Goal: Task Accomplishment & Management: Manage account settings

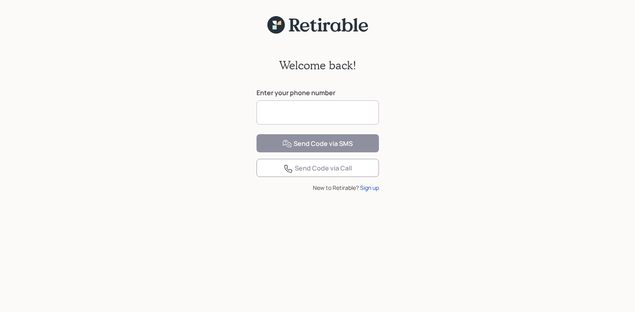
click at [367, 116] on input at bounding box center [317, 112] width 122 height 24
type input "**********"
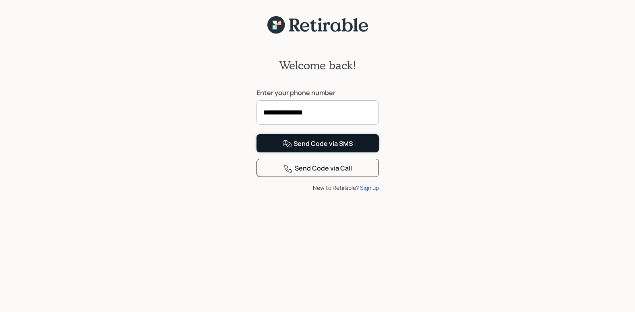
click at [295, 149] on div "Send Code via SMS" at bounding box center [317, 144] width 70 height 10
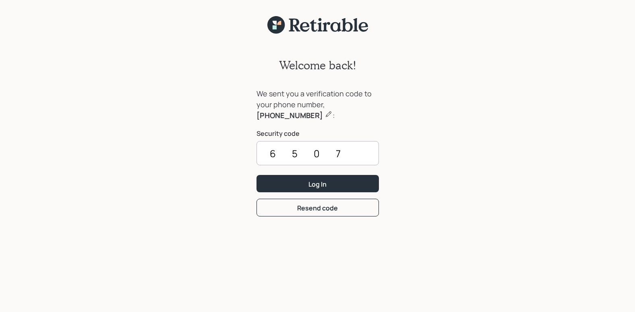
type input "6507"
click at [295, 179] on button "Log In" at bounding box center [317, 183] width 122 height 17
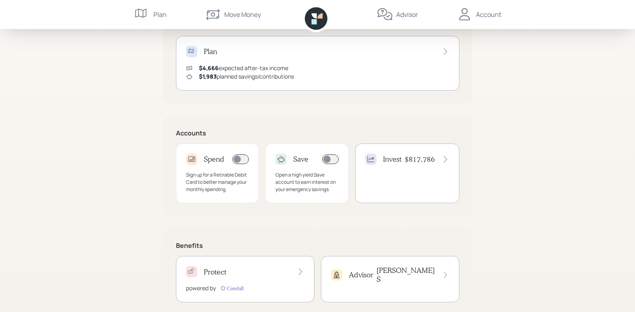
scroll to position [185, 0]
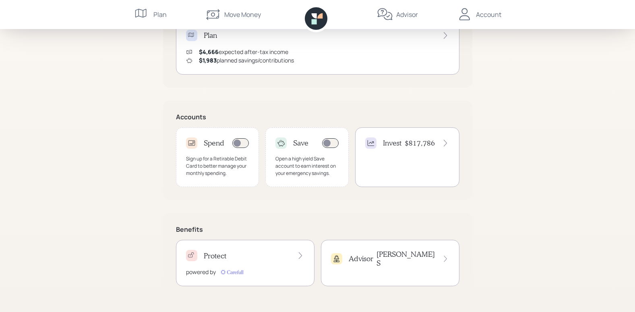
click at [404, 146] on div "Invest $817,786" at bounding box center [407, 142] width 84 height 11
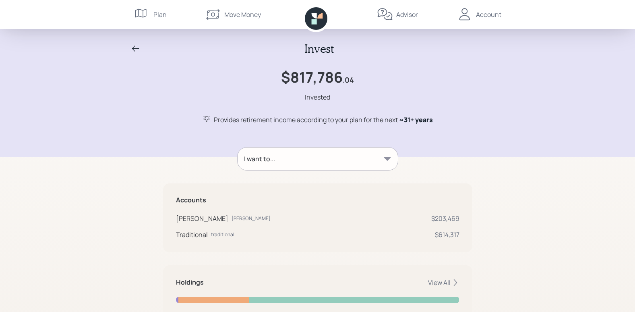
click at [458, 153] on div "I want to... Accounts [PERSON_NAME] [PERSON_NAME] $203,469 Traditional traditio…" at bounding box center [317, 257] width 309 height 220
click at [388, 160] on icon at bounding box center [387, 159] width 8 height 8
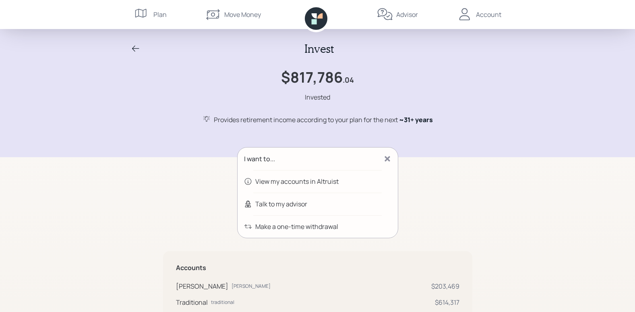
click at [468, 156] on div "I want to... View my accounts in Altruist Talk to my advisor Make a one-time wi…" at bounding box center [317, 291] width 309 height 288
click at [388, 159] on icon at bounding box center [387, 159] width 8 height 8
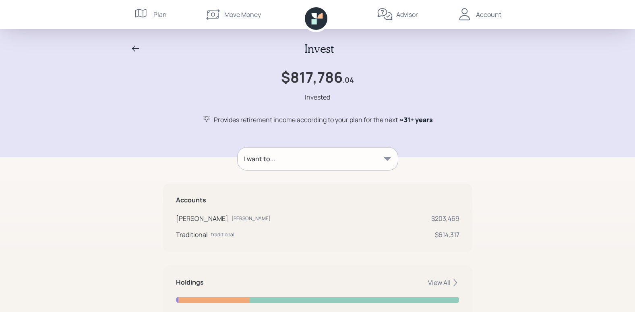
click at [459, 160] on div "I want to... Accounts [PERSON_NAME] [PERSON_NAME] $203,469 Traditional traditio…" at bounding box center [317, 257] width 309 height 220
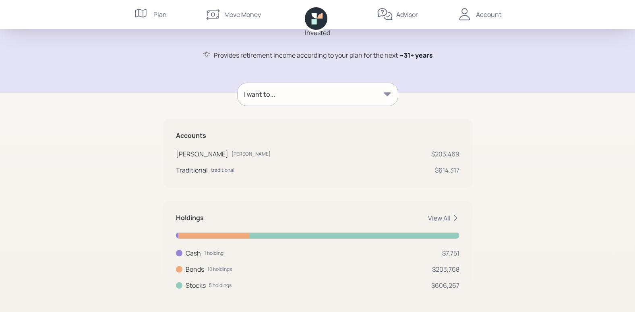
scroll to position [78, 0]
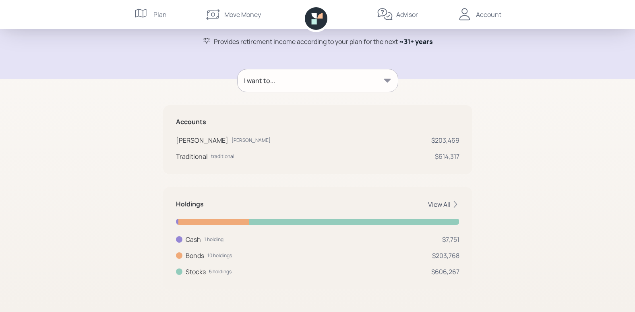
click at [453, 206] on icon at bounding box center [455, 204] width 8 height 8
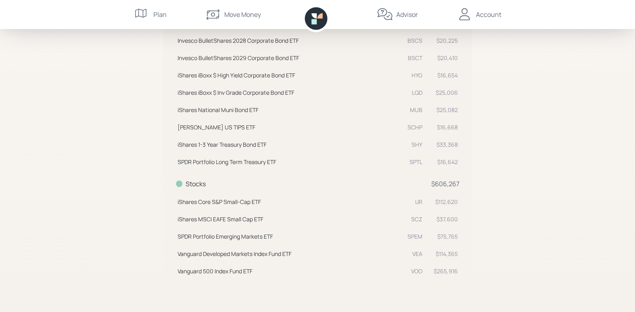
scroll to position [370, 0]
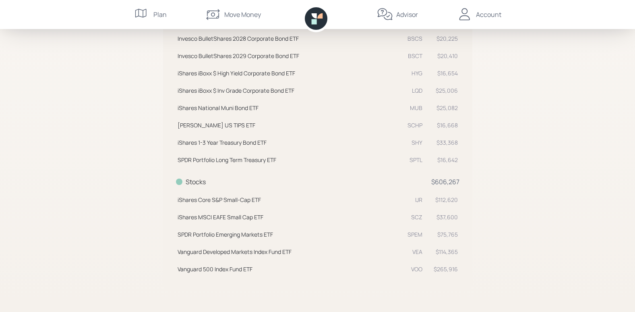
click at [485, 17] on div "Account" at bounding box center [488, 15] width 25 height 10
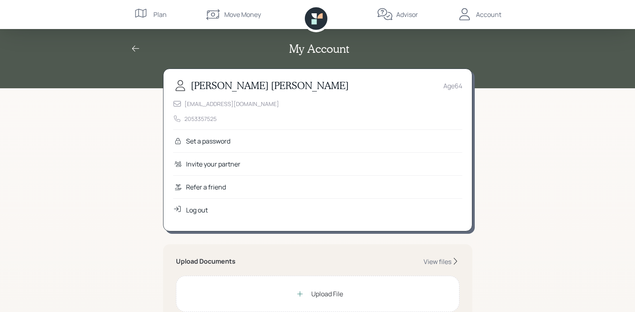
click at [198, 211] on div "Log out" at bounding box center [197, 210] width 22 height 10
